Goal: Task Accomplishment & Management: Complete application form

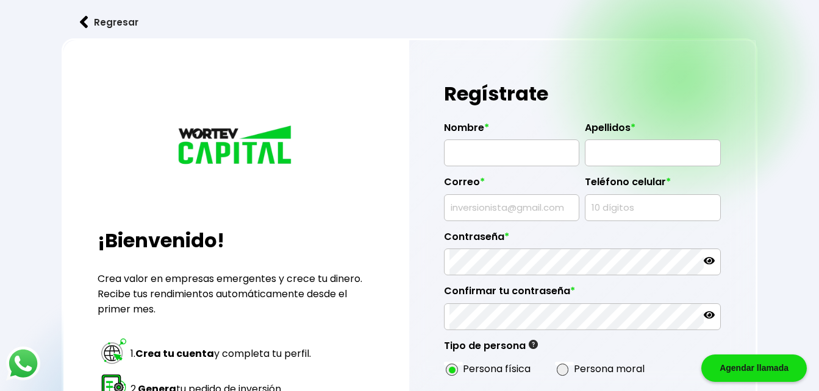
click at [488, 146] on input "text" at bounding box center [511, 153] width 124 height 26
type input "[PERSON_NAME]"
click at [611, 144] on input "text" at bounding box center [652, 153] width 124 height 26
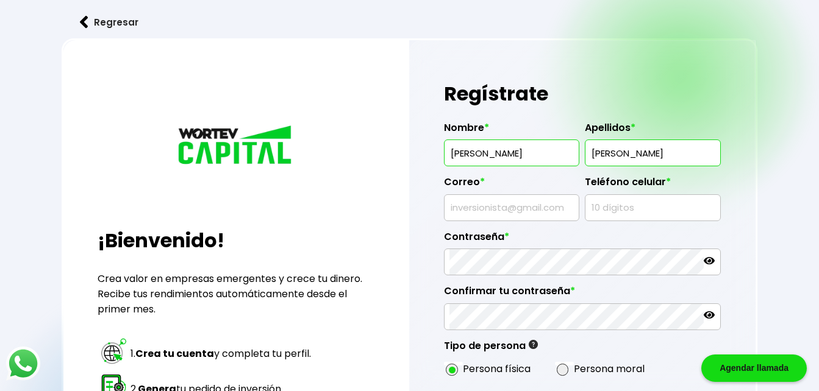
type input "[PERSON_NAME]"
click at [550, 207] on input "text" at bounding box center [511, 208] width 124 height 26
type input "[EMAIL_ADDRESS][DOMAIN_NAME]"
click at [611, 212] on input "text" at bounding box center [652, 208] width 124 height 26
type input "5647823555"
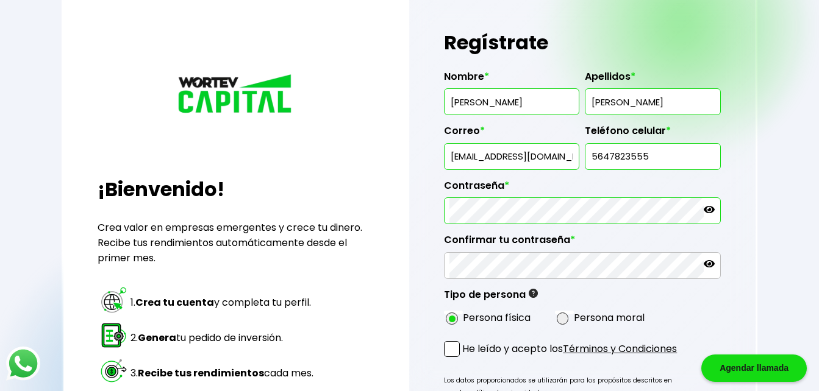
scroll to position [57, 0]
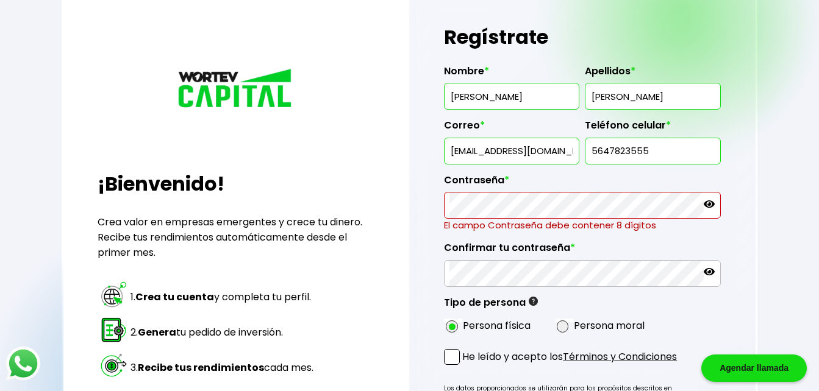
click at [711, 205] on icon at bounding box center [709, 204] width 11 height 11
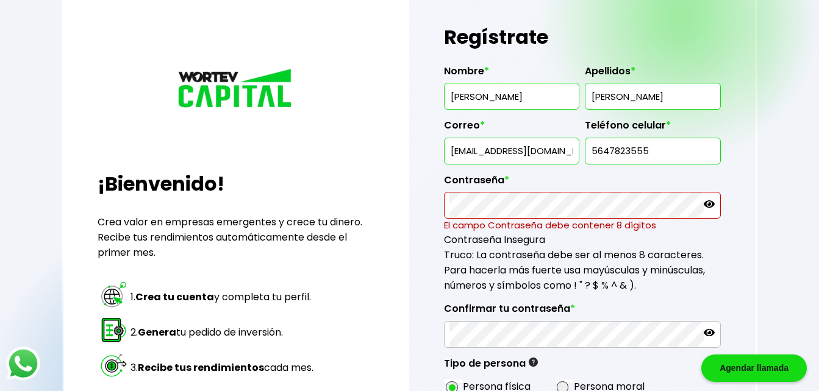
click at [640, 220] on div "Nombre * [PERSON_NAME] * [PERSON_NAME] * [EMAIL_ADDRESS][DOMAIN_NAME] Teléfono …" at bounding box center [582, 226] width 276 height 343
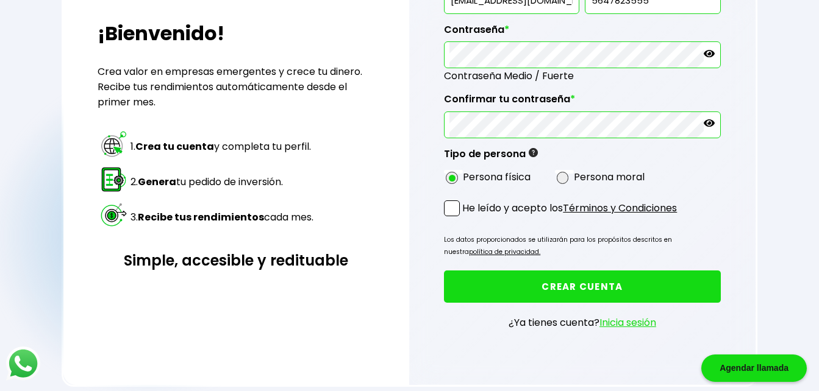
scroll to position [221, 0]
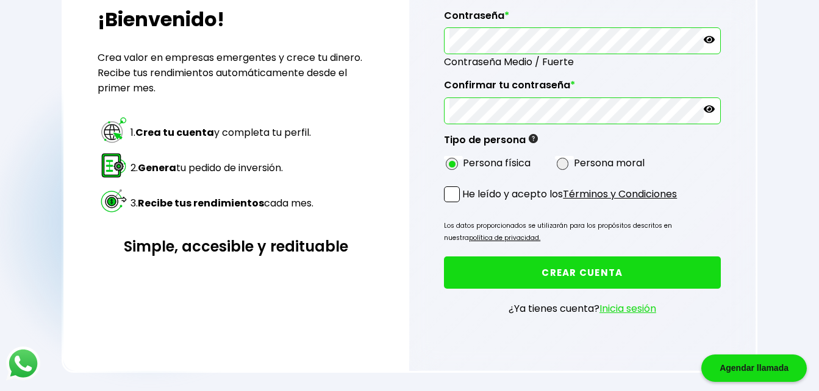
click at [451, 193] on span at bounding box center [452, 195] width 16 height 16
click at [465, 204] on input "He leído y acepto los Términos y Condiciones" at bounding box center [465, 204] width 0 height 0
click at [583, 274] on button "CREAR CUENTA" at bounding box center [582, 273] width 276 height 32
click at [711, 108] on icon at bounding box center [709, 109] width 11 height 11
click at [708, 40] on icon at bounding box center [709, 39] width 11 height 7
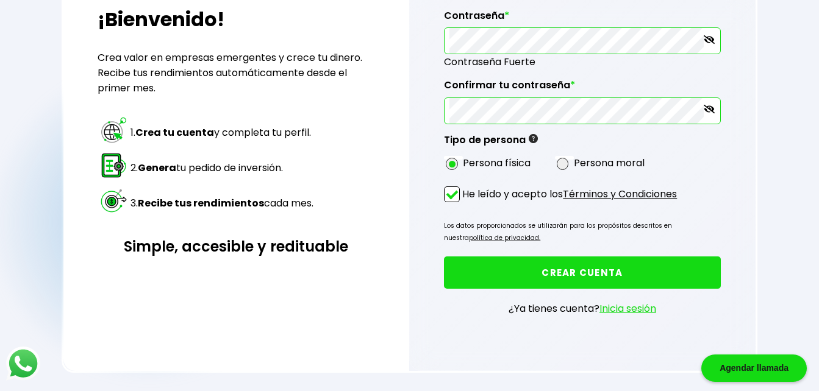
click at [644, 258] on button "CREAR CUENTA" at bounding box center [582, 273] width 276 height 32
click at [532, 227] on p "Los datos proporcionados se utilizarán para los propósitos descritos en nuestra…" at bounding box center [582, 232] width 276 height 24
click at [534, 266] on button "CREAR CUENTA" at bounding box center [582, 273] width 276 height 32
click at [597, 263] on button "CREAR CUENTA" at bounding box center [582, 273] width 276 height 32
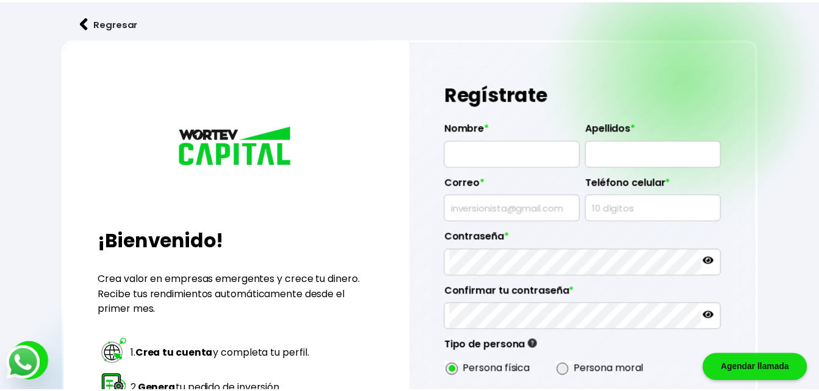
scroll to position [213, 0]
